Goal: Information Seeking & Learning: Find specific fact

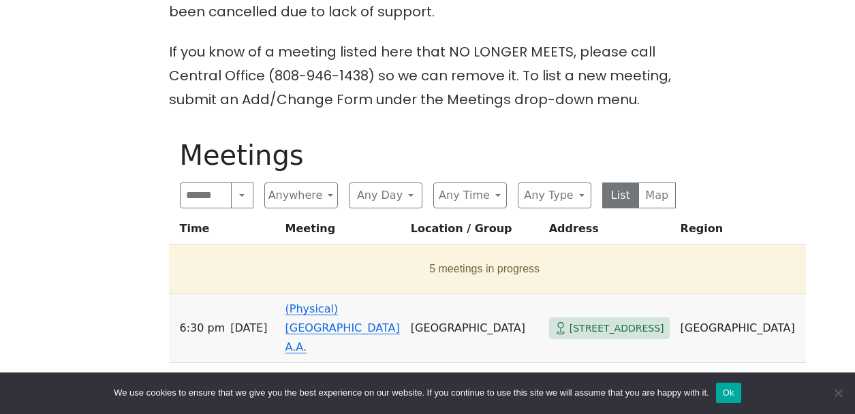
scroll to position [561, 0]
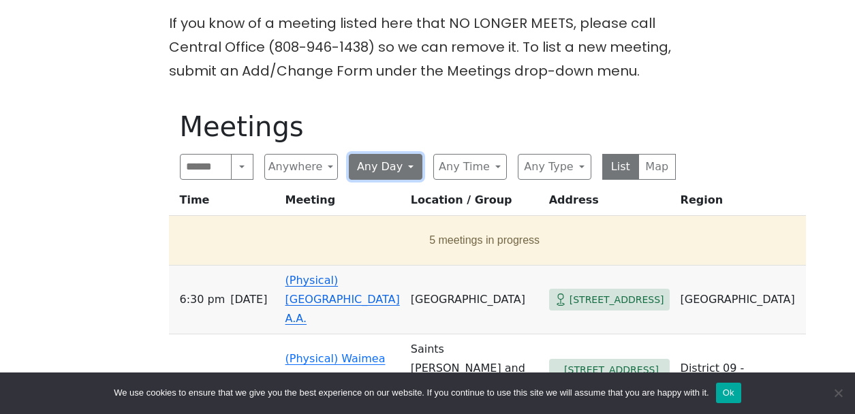
click at [384, 154] on button "Any Day" at bounding box center [386, 167] width 74 height 26
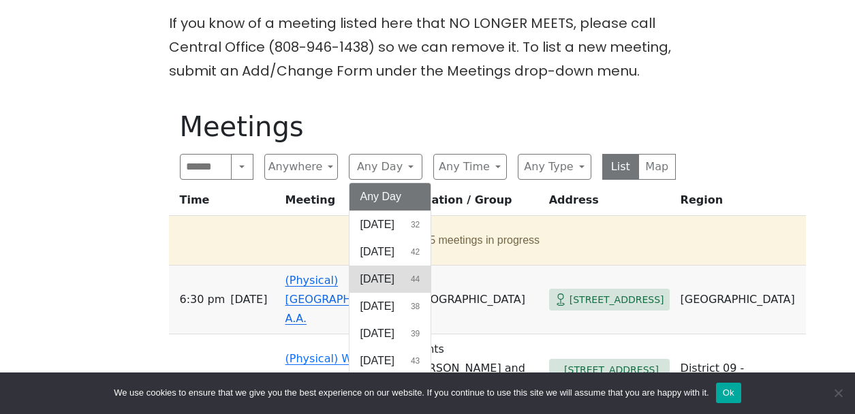
click at [395, 271] on span "[DATE]" at bounding box center [378, 279] width 34 height 16
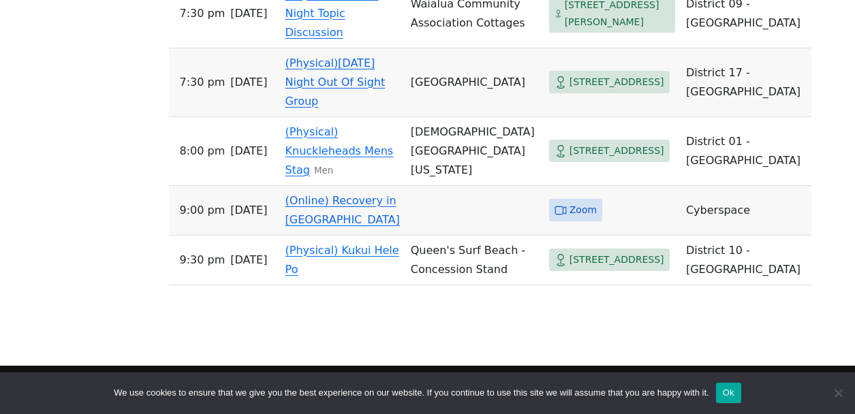
scroll to position [2884, 0]
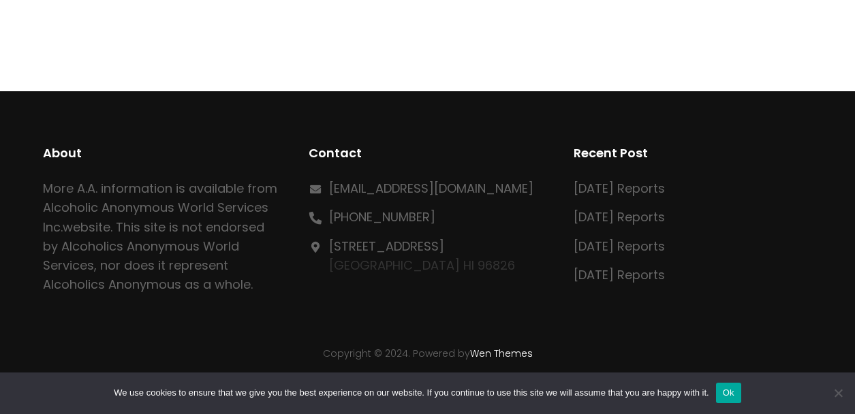
scroll to position [637, 0]
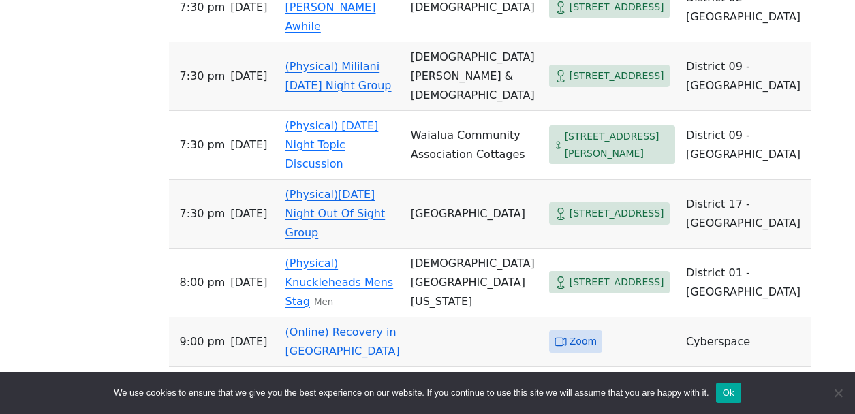
scroll to position [2751, 0]
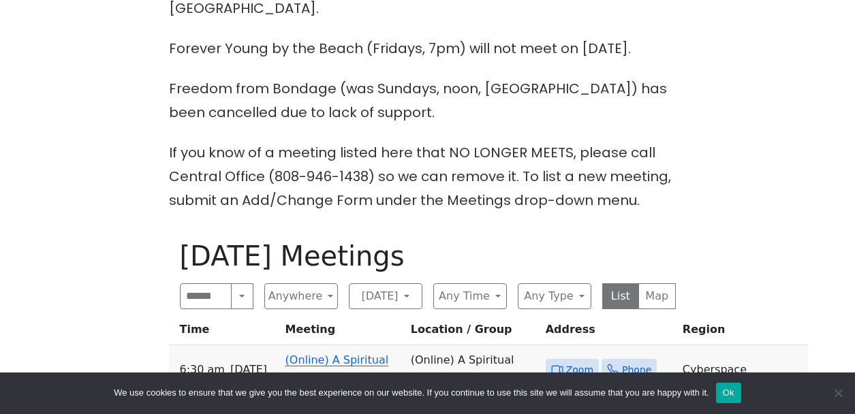
scroll to position [428, 0]
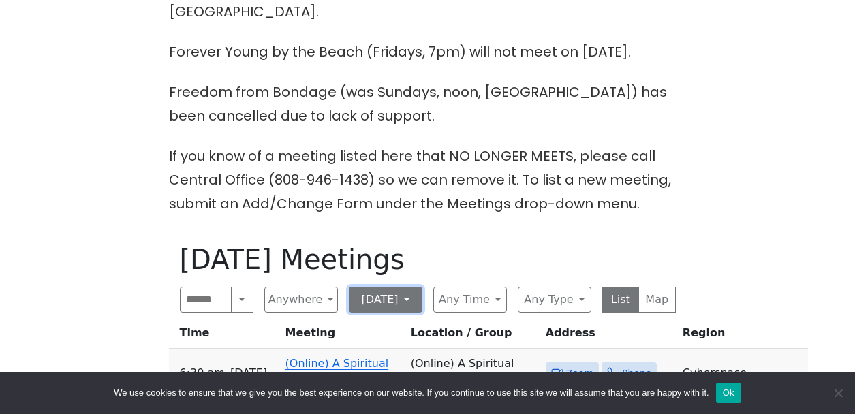
click at [378, 287] on button "[DATE]" at bounding box center [386, 300] width 74 height 26
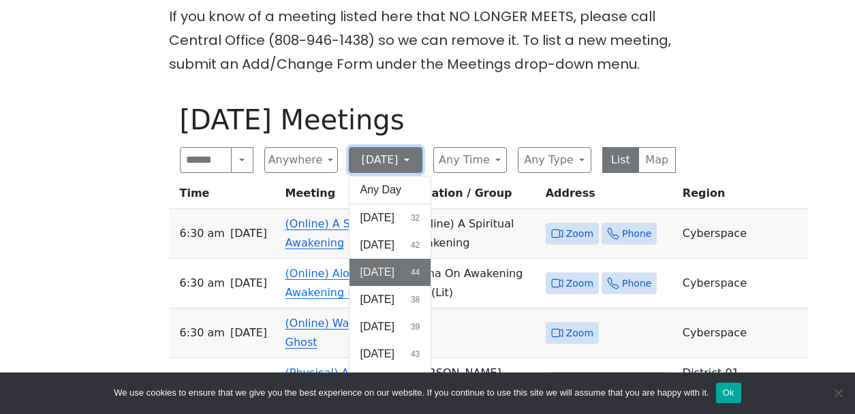
scroll to position [593, 0]
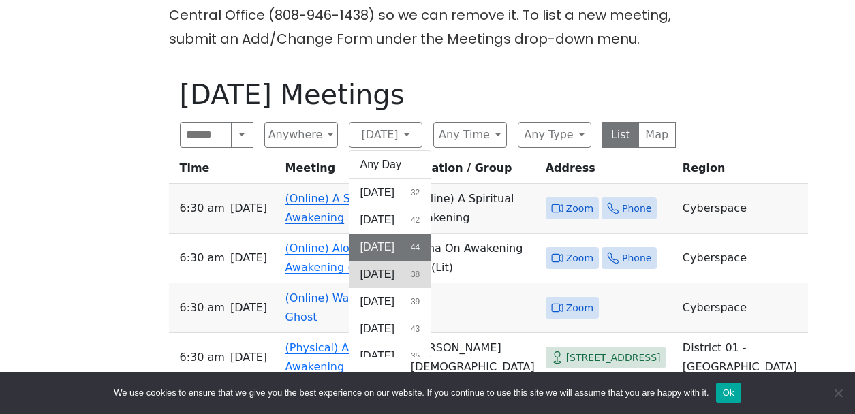
click at [389, 266] on span "[DATE]" at bounding box center [378, 274] width 34 height 16
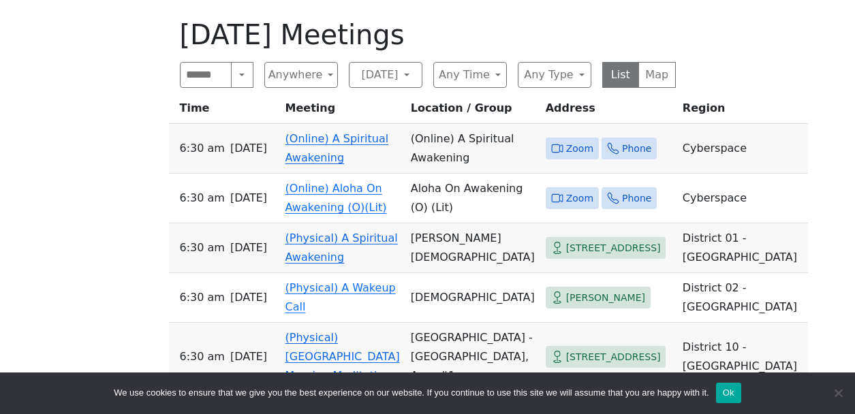
scroll to position [652, 0]
click at [403, 63] on button "[DATE]" at bounding box center [386, 76] width 74 height 26
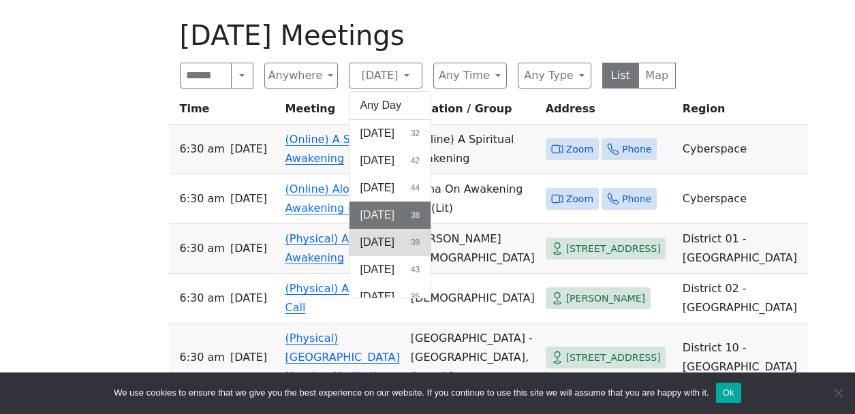
click at [393, 229] on button "[DATE] 39" at bounding box center [391, 242] width 82 height 27
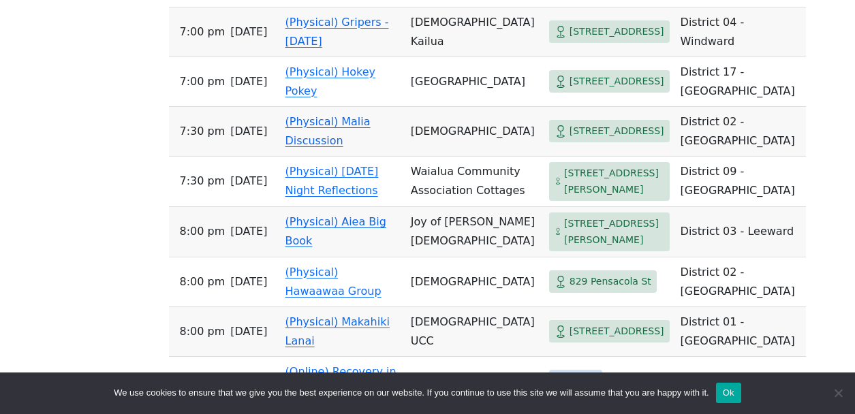
scroll to position [2499, 0]
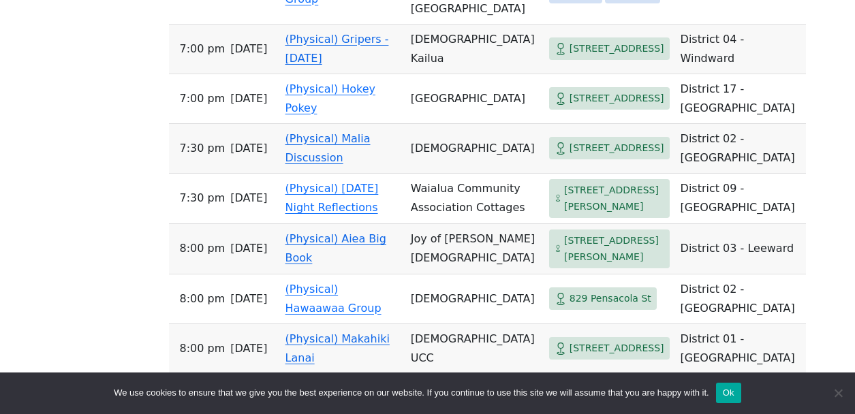
click at [570, 157] on span "[STREET_ADDRESS]" at bounding box center [617, 148] width 95 height 17
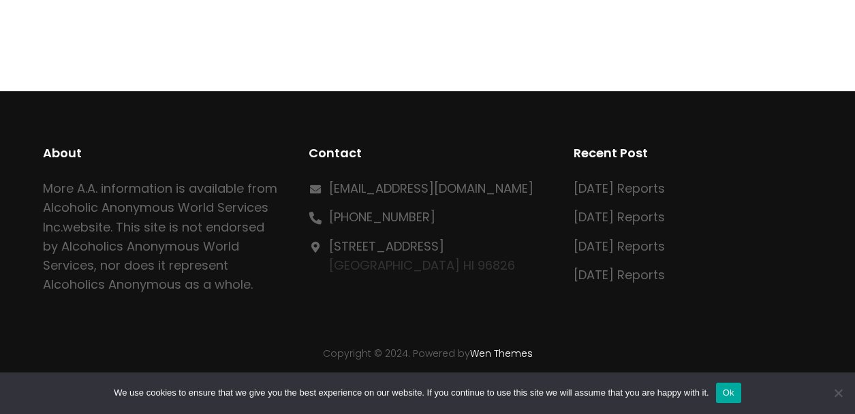
scroll to position [637, 0]
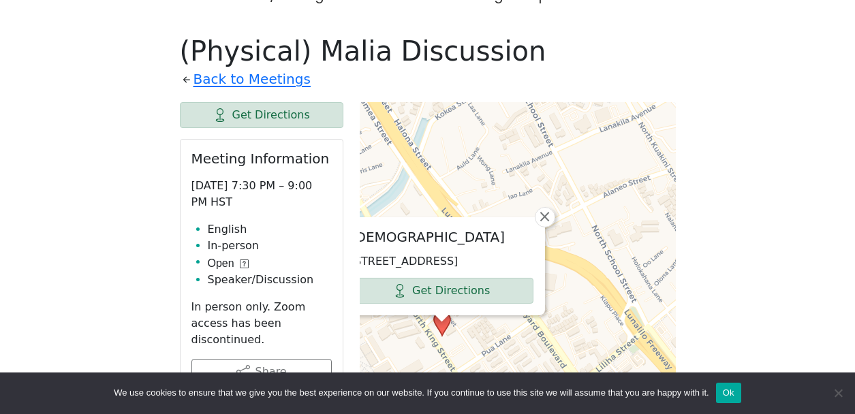
drag, startPoint x: 526, startPoint y: 252, endPoint x: 451, endPoint y: 147, distance: 129.4
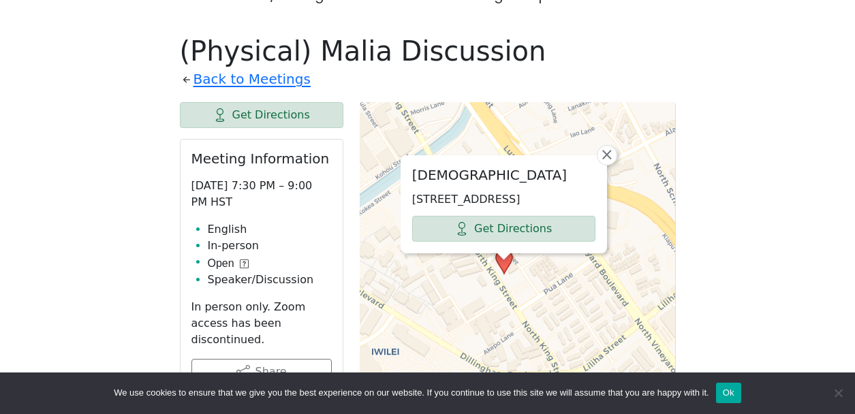
drag, startPoint x: 466, startPoint y: 327, endPoint x: 528, endPoint y: 264, distance: 88.2
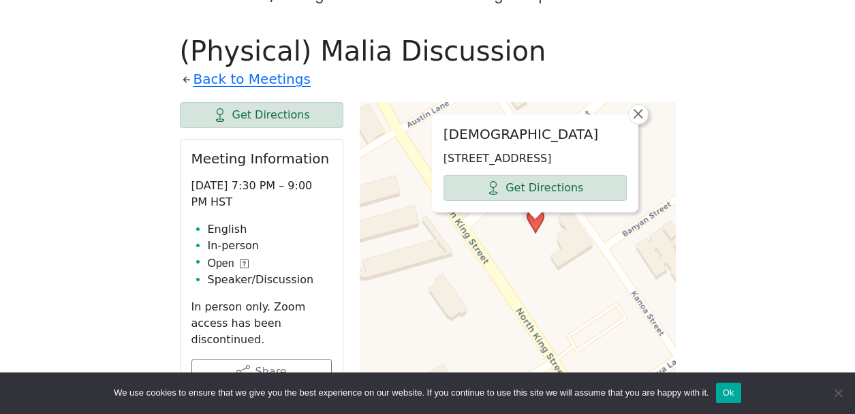
drag, startPoint x: 472, startPoint y: 194, endPoint x: 587, endPoint y: 242, distance: 124.9
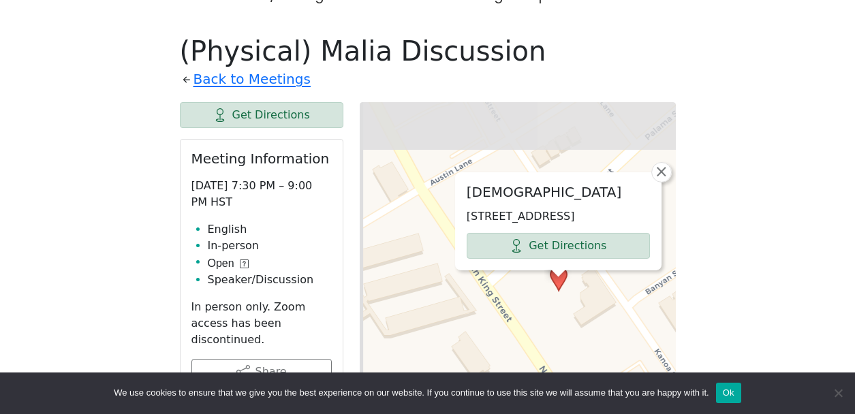
drag, startPoint x: 520, startPoint y: 234, endPoint x: 527, endPoint y: 280, distance: 46.8
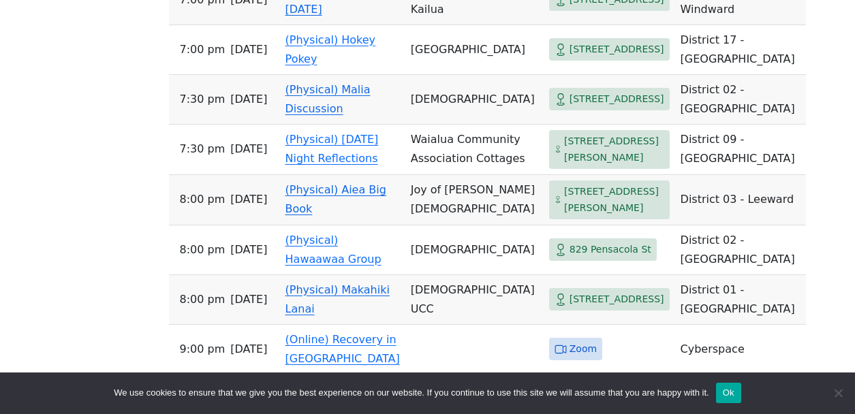
scroll to position [2559, 0]
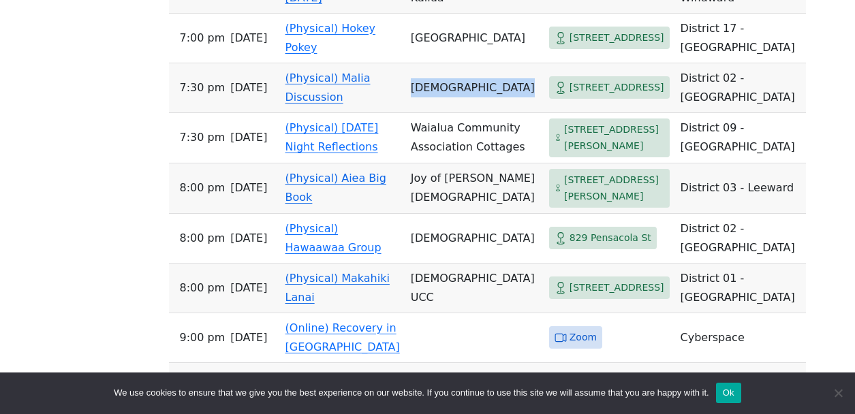
drag, startPoint x: 388, startPoint y: 185, endPoint x: 442, endPoint y: 209, distance: 59.2
click at [442, 113] on td "[DEMOGRAPHIC_DATA]" at bounding box center [475, 88] width 138 height 50
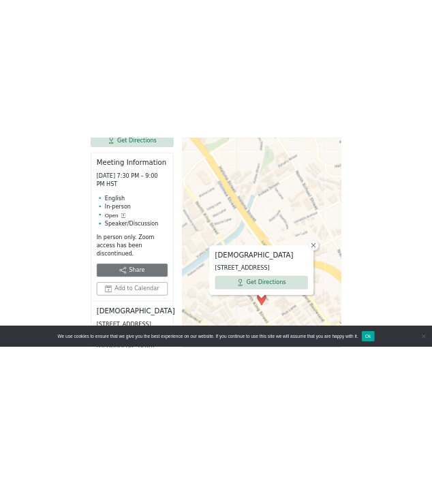
scroll to position [763, 0]
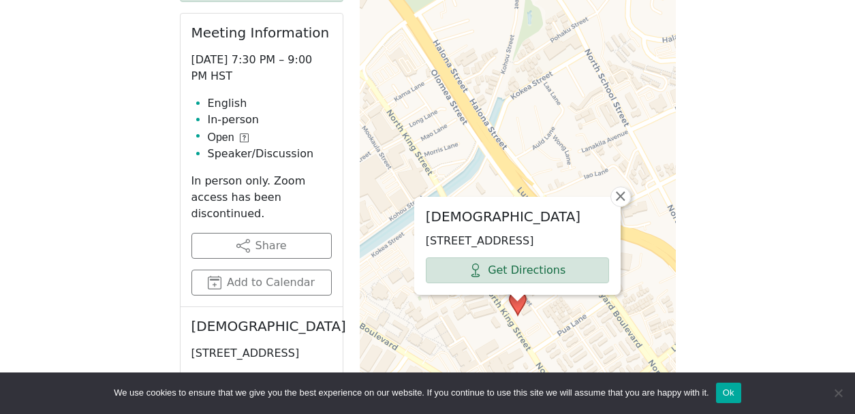
click at [505, 209] on h2 "[DEMOGRAPHIC_DATA]" at bounding box center [517, 217] width 183 height 16
copy h2 "[DEMOGRAPHIC_DATA]"
